Goal: Information Seeking & Learning: Learn about a topic

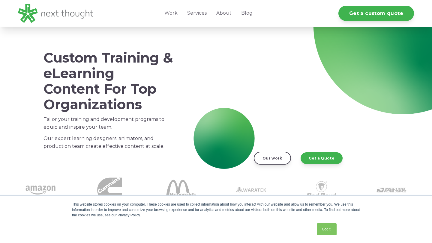
scroll to position [22, 0]
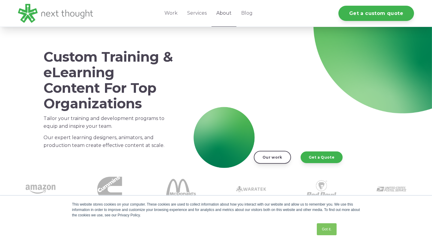
click at [225, 10] on link "About" at bounding box center [223, 13] width 25 height 27
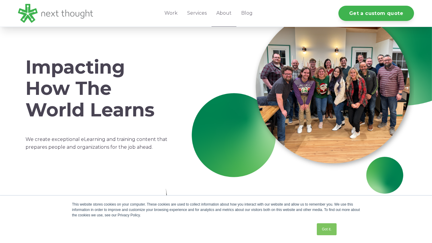
scroll to position [14, 0]
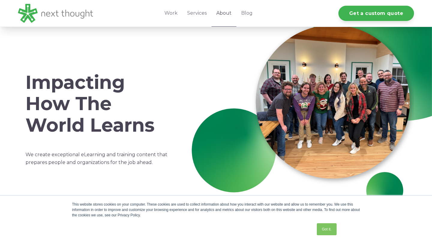
click at [229, 14] on link "About" at bounding box center [223, 13] width 25 height 27
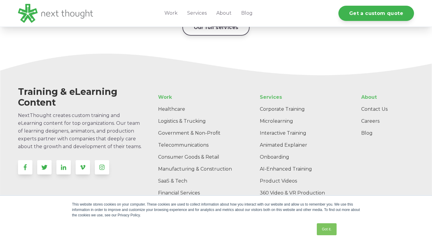
scroll to position [961, 0]
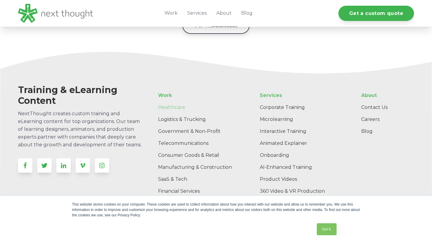
click at [175, 102] on link "Healthcare" at bounding box center [198, 108] width 90 height 12
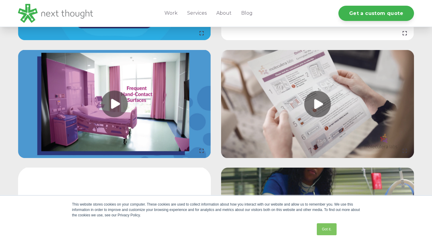
scroll to position [646, 0]
